Goal: Task Accomplishment & Management: Manage account settings

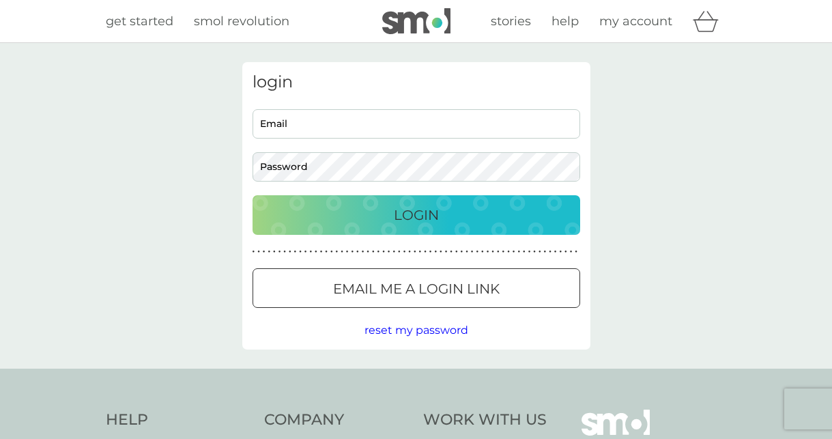
type input "[EMAIL_ADDRESS][DOMAIN_NAME]"
click at [451, 225] on div "Login" at bounding box center [416, 215] width 300 height 22
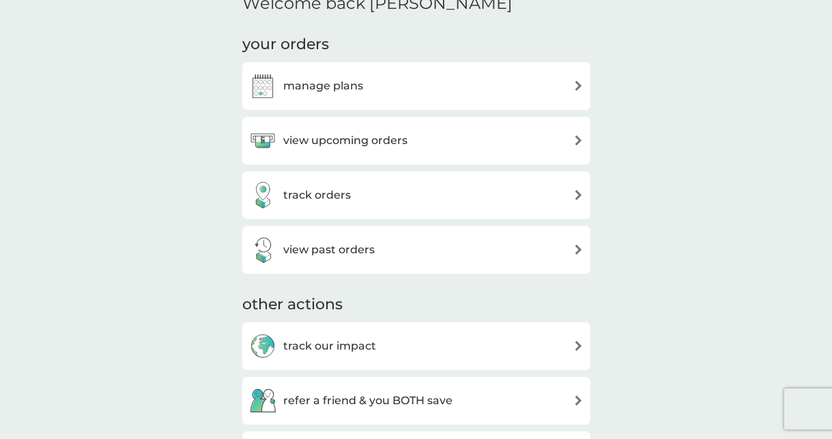
click at [380, 93] on div "manage plans" at bounding box center [416, 85] width 334 height 27
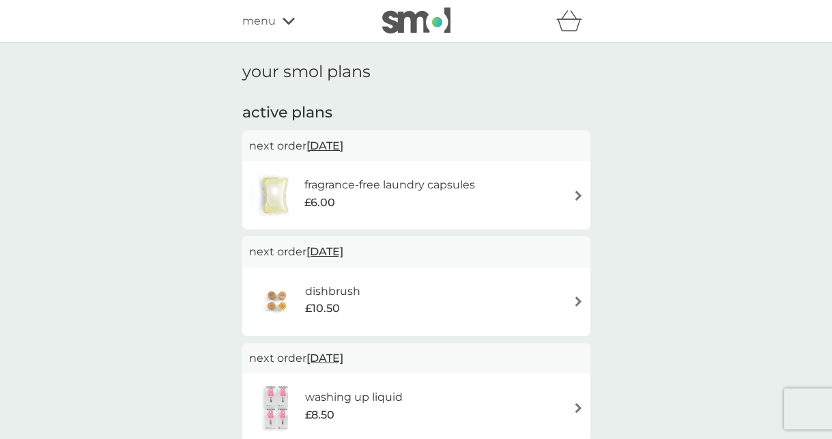
click at [437, 190] on h6 "fragrance-free laundry capsules" at bounding box center [389, 185] width 171 height 18
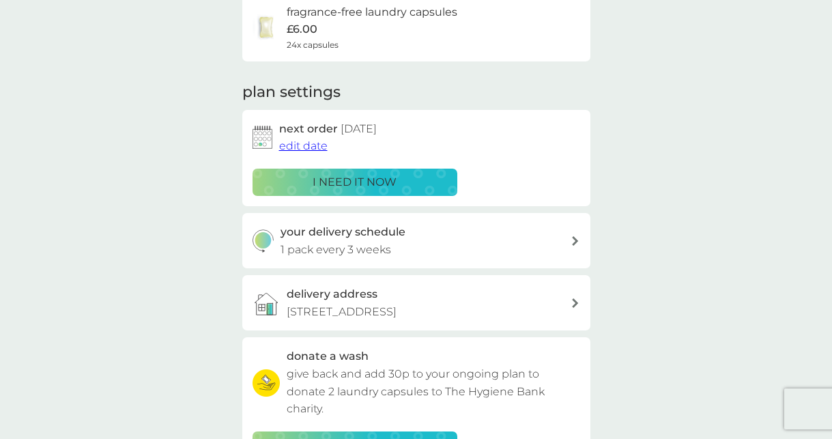
scroll to position [124, 0]
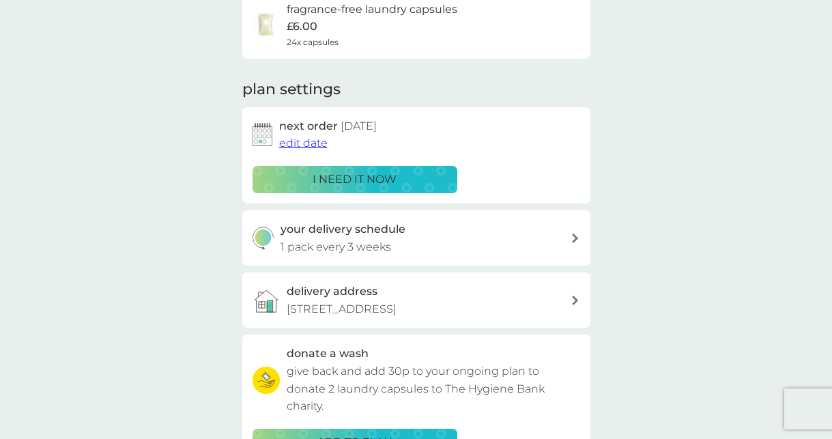
click at [412, 240] on div "your delivery schedule 1 pack every 3 weeks" at bounding box center [426, 237] width 290 height 35
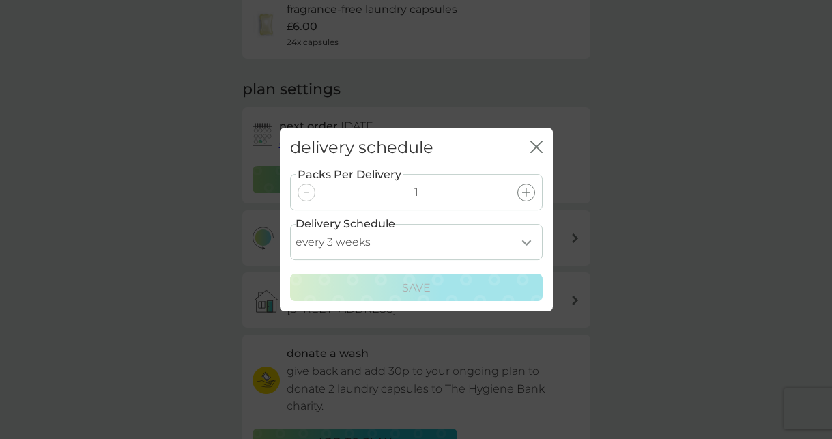
click at [525, 193] on icon at bounding box center [526, 192] width 8 height 8
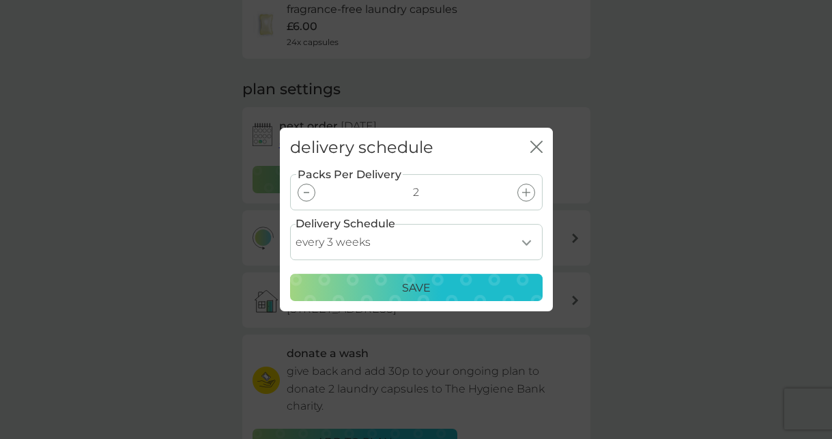
click at [468, 244] on select "every 1 week every 2 weeks every 3 weeks every 4 weeks every 5 weeks every 6 we…" at bounding box center [416, 242] width 253 height 36
select select "35"
click at [433, 287] on div "Save" at bounding box center [416, 288] width 235 height 18
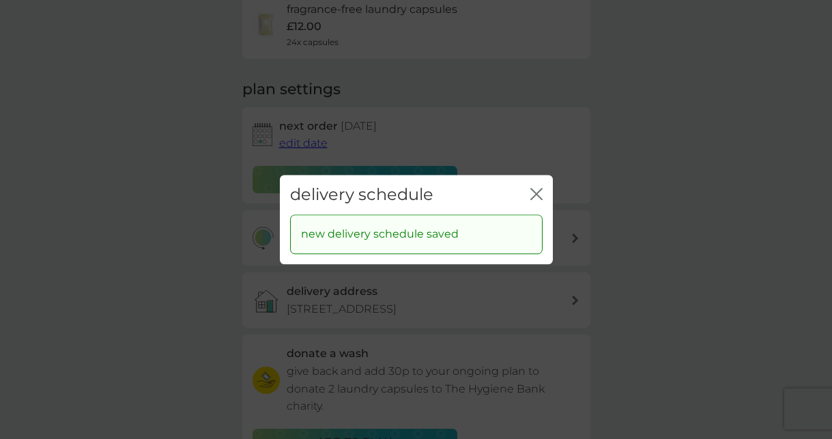
click at [534, 192] on icon "close" at bounding box center [533, 193] width 5 height 11
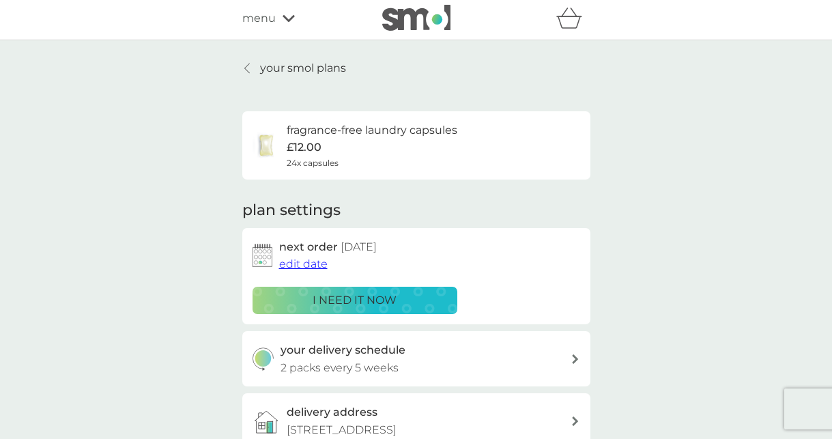
scroll to position [0, 0]
